Goal: Find specific page/section: Find specific page/section

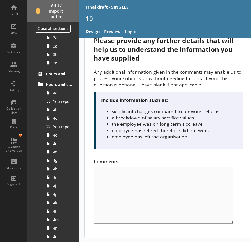
scroll to position [185, 0]
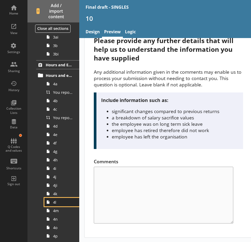
click at [66, 204] on span "4l" at bounding box center [63, 201] width 20 height 5
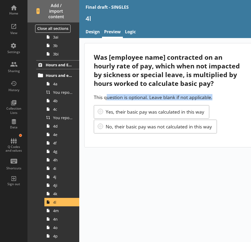
drag, startPoint x: 218, startPoint y: 98, endPoint x: 108, endPoint y: 96, distance: 110.2
click at [108, 96] on p "This question is optional. Leave blank if not applicable." at bounding box center [168, 97] width 149 height 6
click at [209, 184] on div "Was [employee name] contracted on an hourly rate of pay, which when not impacte…" at bounding box center [197, 140] width 237 height 204
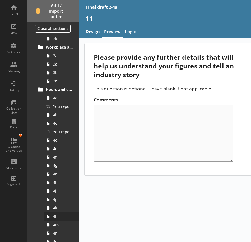
scroll to position [132, 0]
click at [65, 214] on span "4l" at bounding box center [63, 215] width 20 height 5
